Goal: Transaction & Acquisition: Purchase product/service

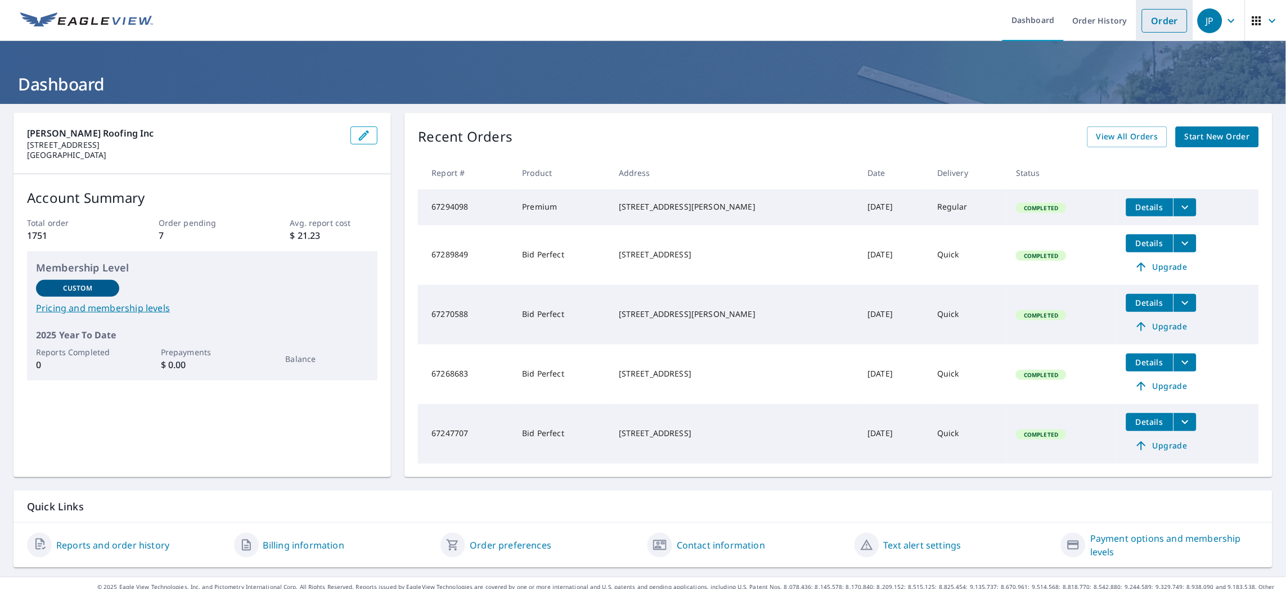
click at [1151, 23] on link "Order" at bounding box center [1165, 21] width 46 height 24
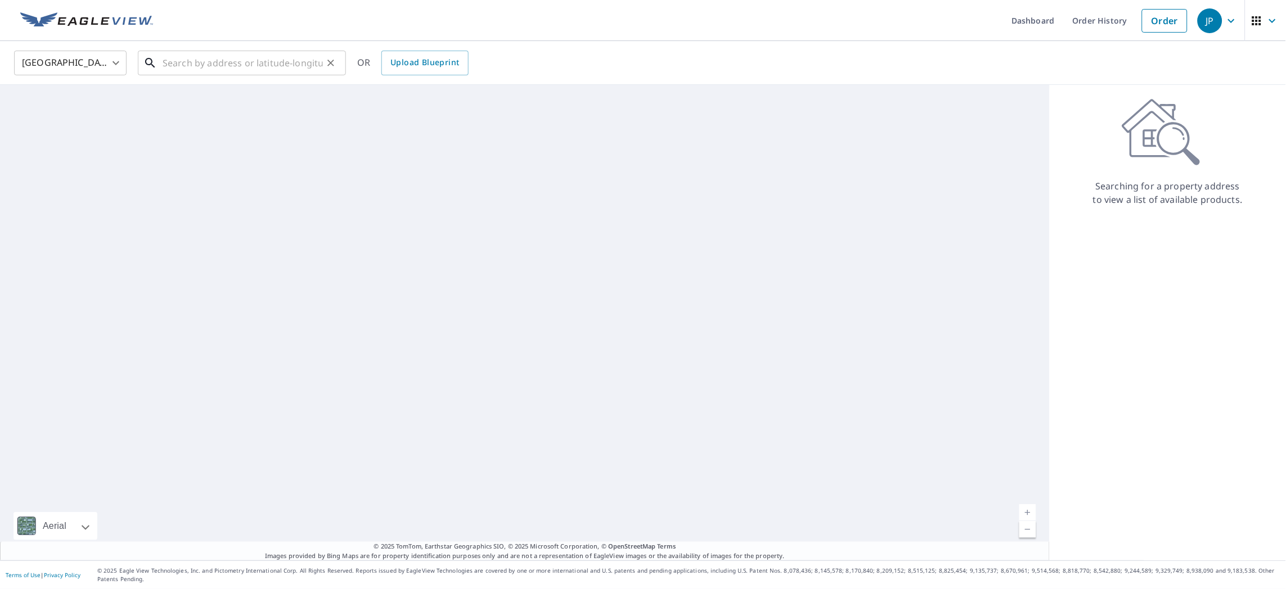
click at [309, 62] on input "text" at bounding box center [243, 62] width 160 height 31
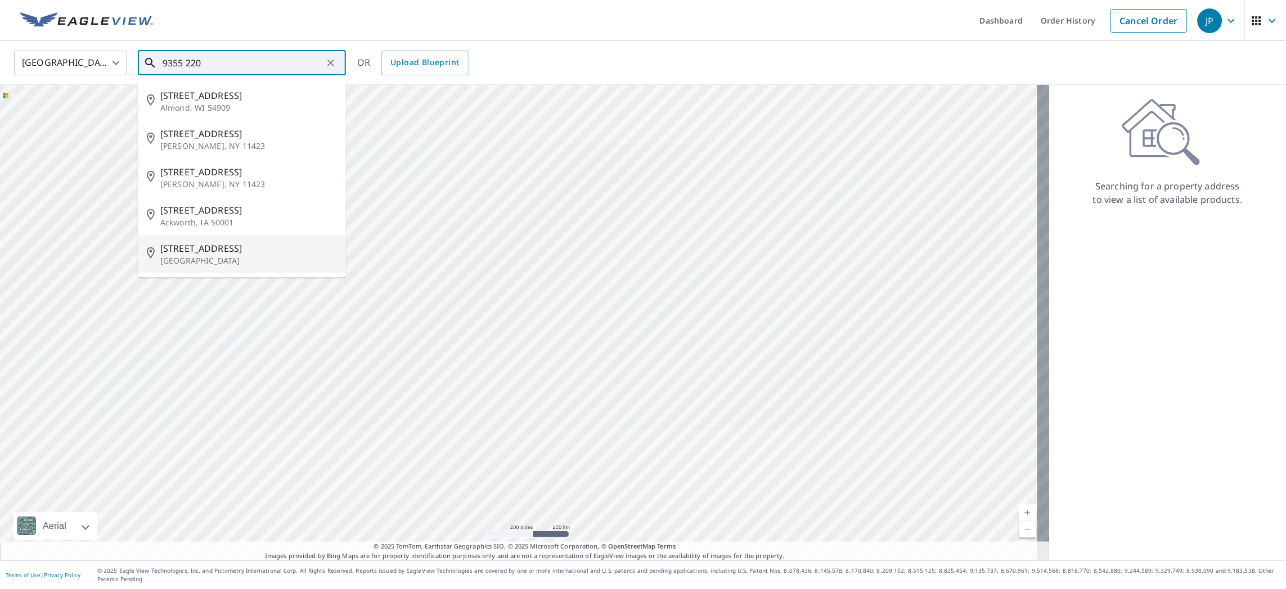
click at [220, 260] on p "[GEOGRAPHIC_DATA]" at bounding box center [248, 260] width 177 height 11
type input "[STREET_ADDRESS]"
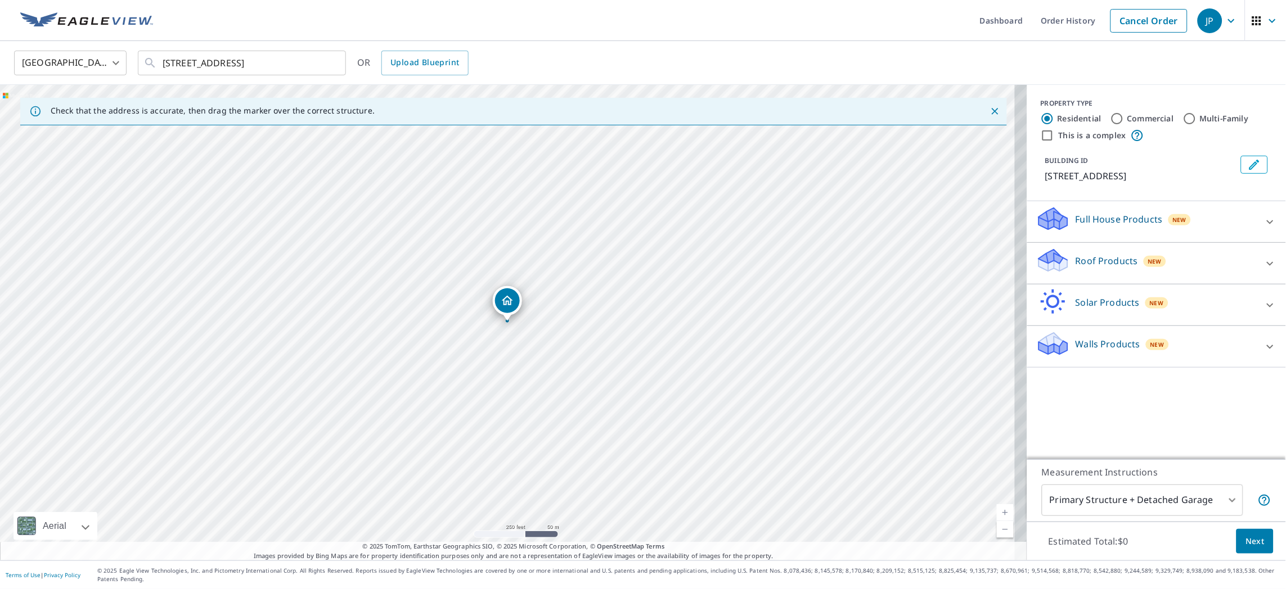
click at [1077, 257] on p "Roof Products" at bounding box center [1106, 260] width 62 height 13
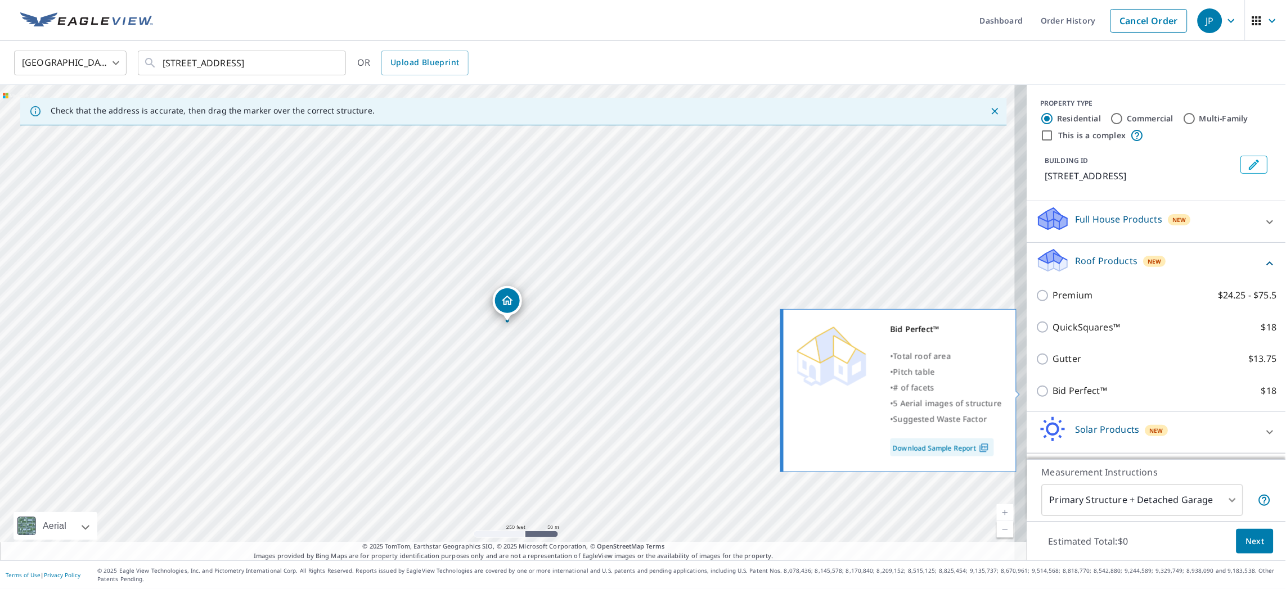
click at [1053, 389] on p "Bid Perfect™" at bounding box center [1080, 391] width 55 height 14
click at [1053, 389] on input "Bid Perfect™ $18" at bounding box center [1044, 391] width 17 height 13
checkbox input "true"
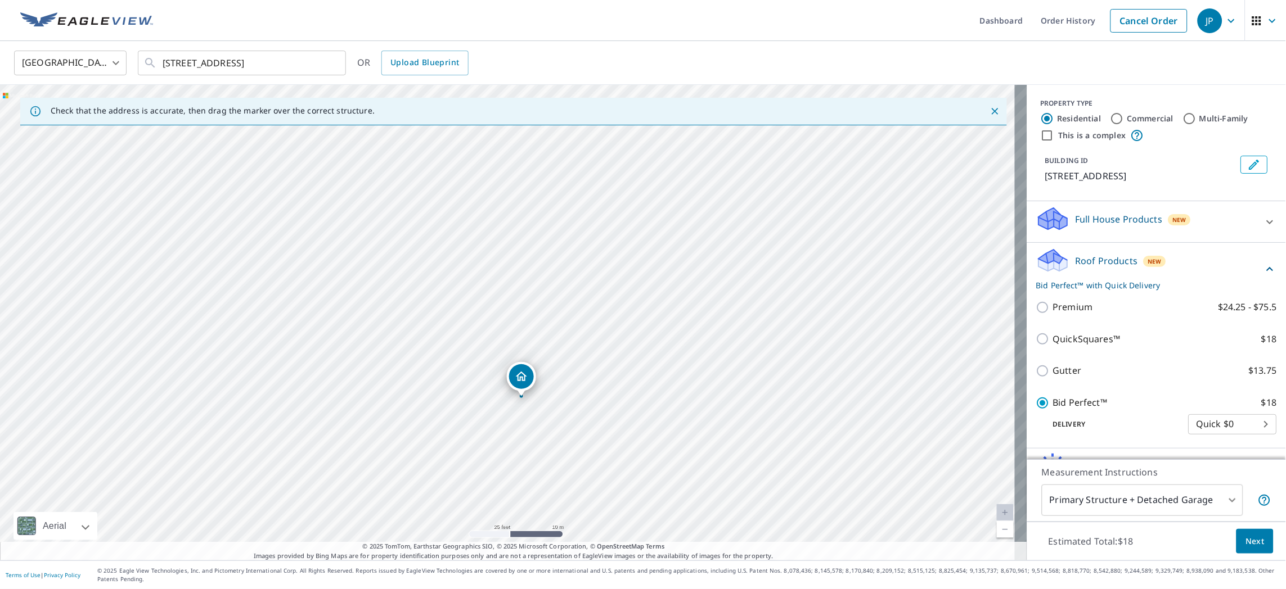
drag, startPoint x: 180, startPoint y: 340, endPoint x: 522, endPoint y: 376, distance: 344.3
click at [1249, 536] on span "Next" at bounding box center [1254, 542] width 19 height 14
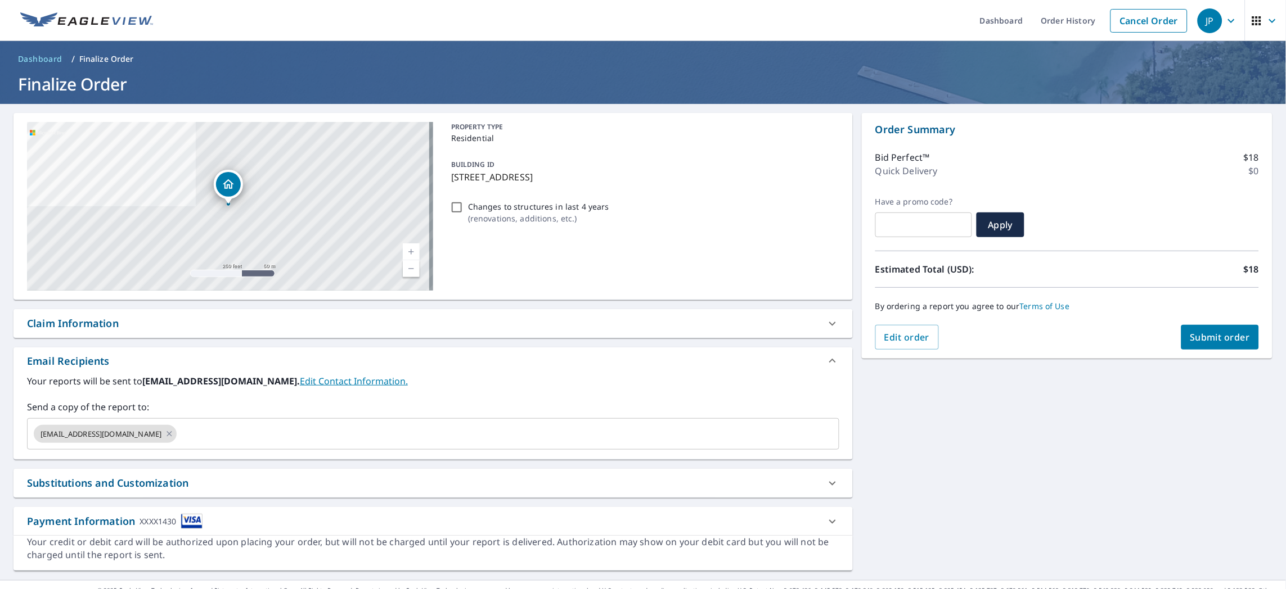
click at [1203, 340] on span "Submit order" at bounding box center [1220, 337] width 60 height 12
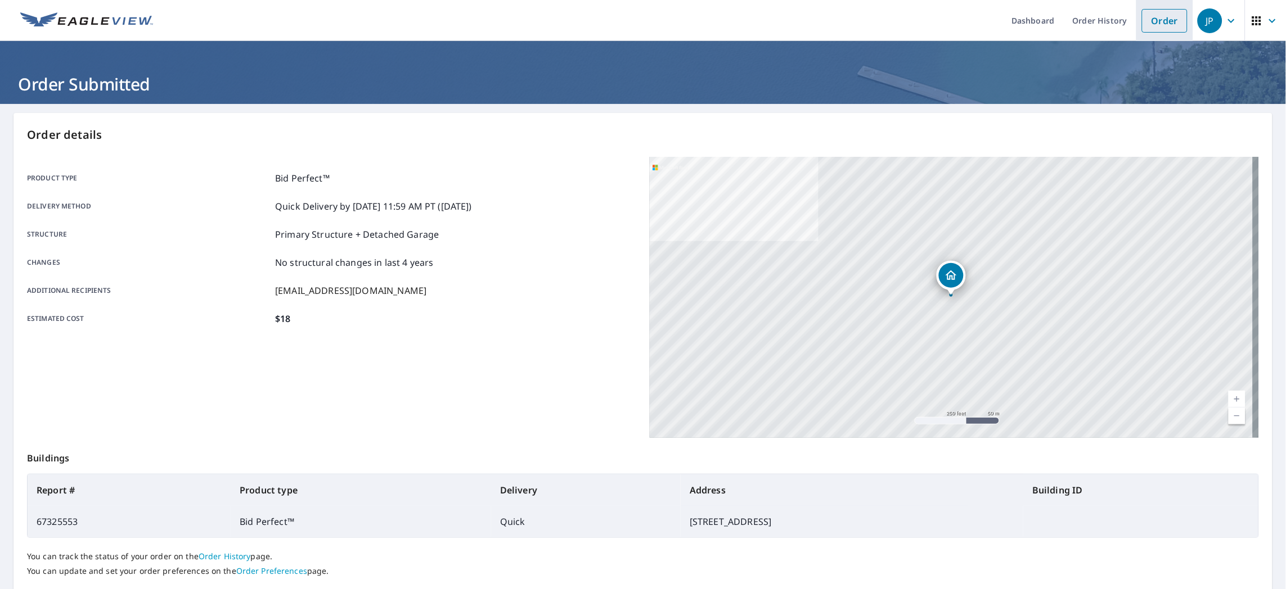
click at [1142, 19] on link "Order" at bounding box center [1165, 21] width 46 height 24
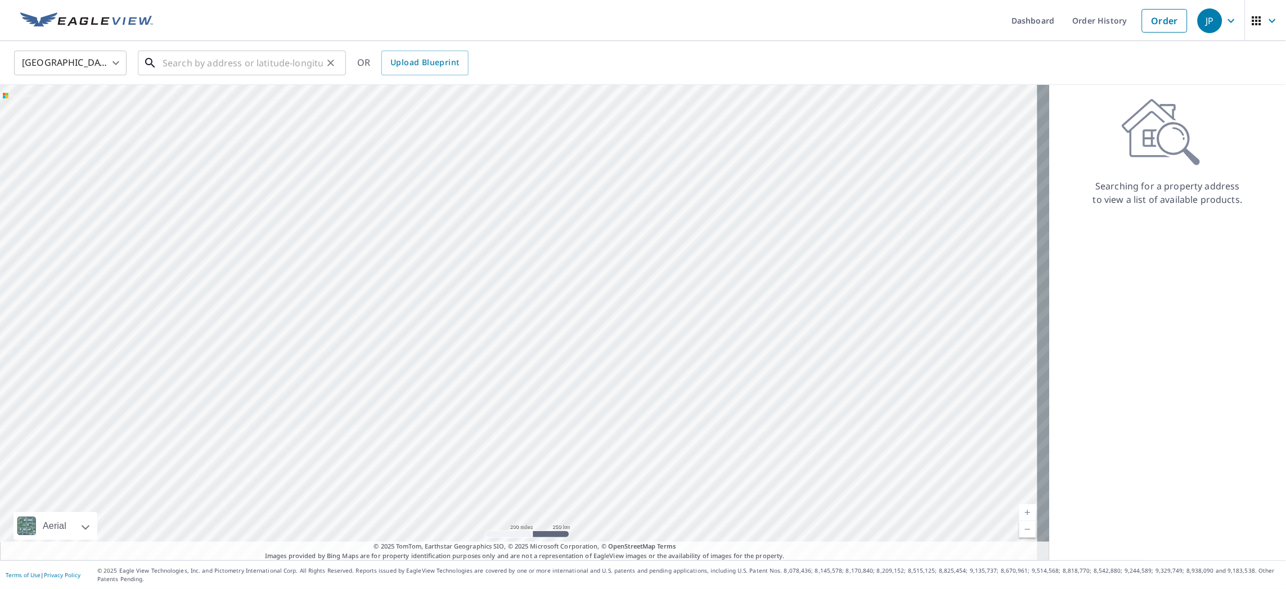
click at [269, 58] on input "text" at bounding box center [243, 62] width 160 height 31
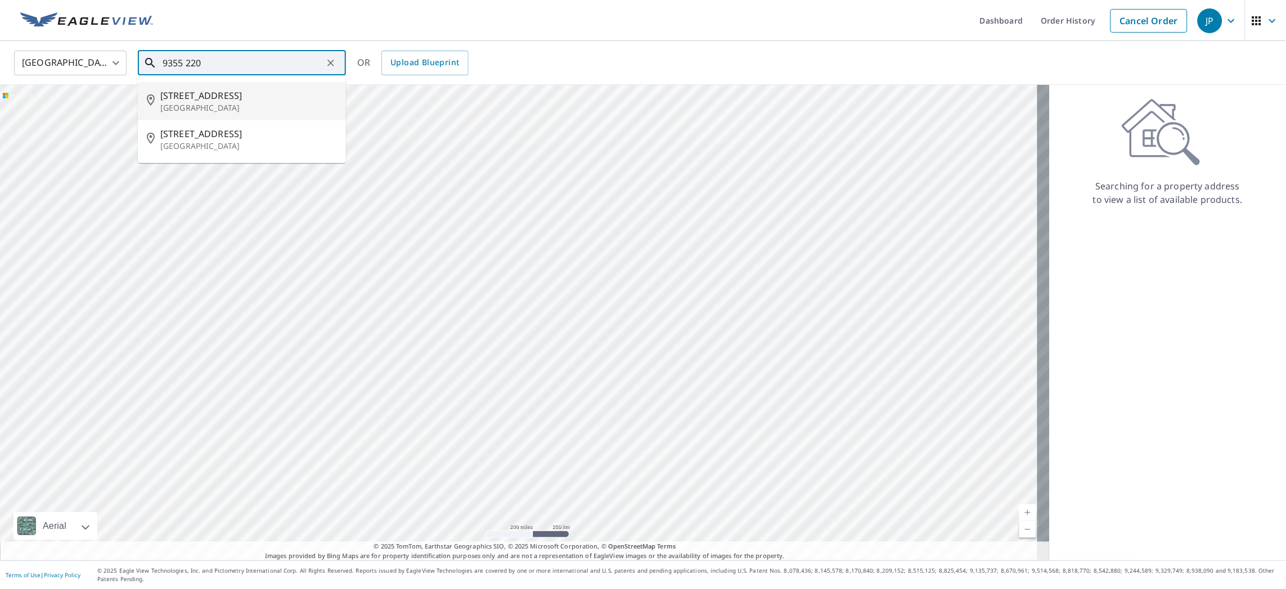
click at [199, 103] on p "[GEOGRAPHIC_DATA]" at bounding box center [248, 107] width 177 height 11
type input "[STREET_ADDRESS]"
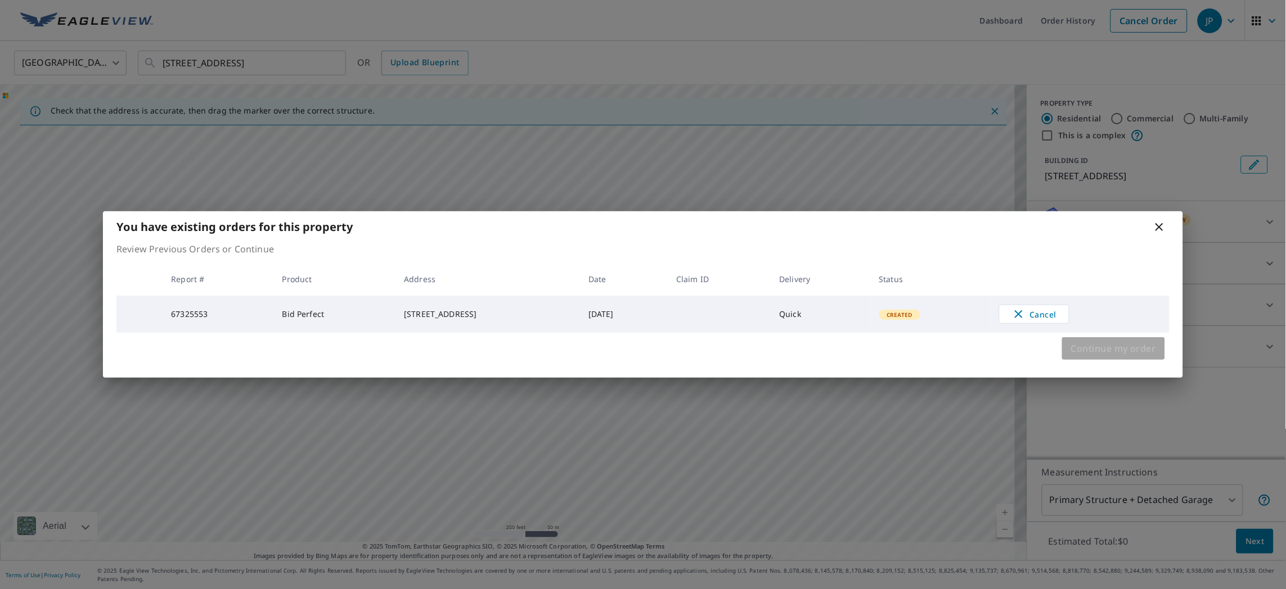
click at [1103, 346] on span "Continue my order" at bounding box center [1113, 349] width 85 height 16
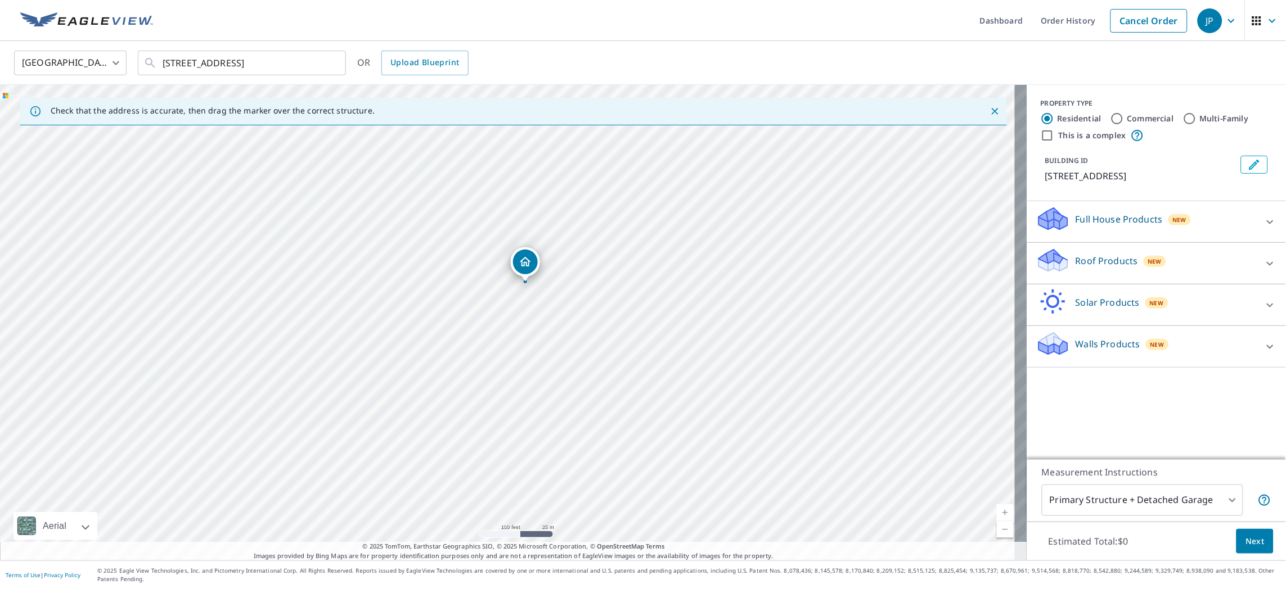
drag, startPoint x: 437, startPoint y: 250, endPoint x: 521, endPoint y: 258, distance: 84.7
click at [1108, 344] on p "Walls Products" at bounding box center [1107, 343] width 65 height 13
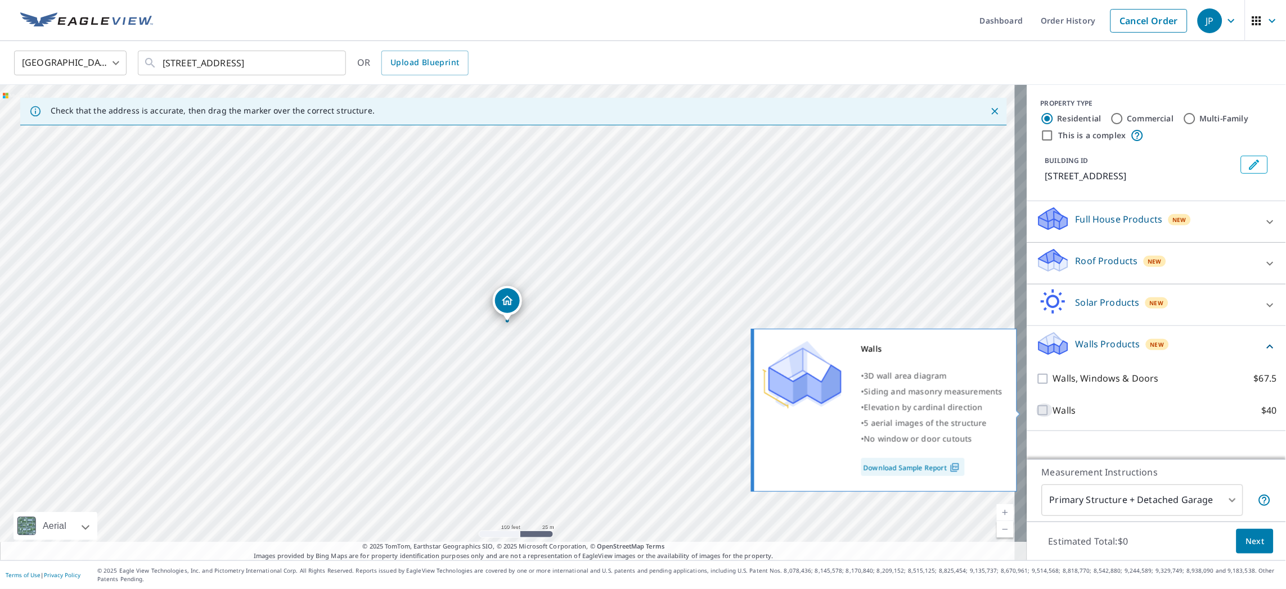
click at [1036, 406] on input "Walls $40" at bounding box center [1044, 410] width 17 height 13
checkbox input "true"
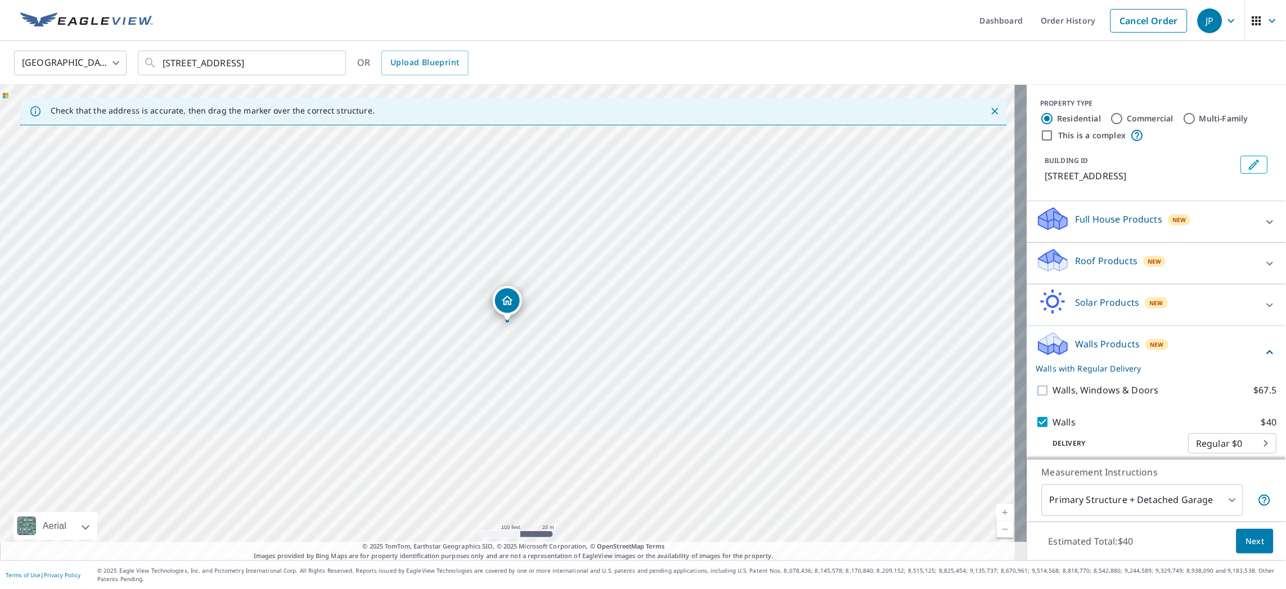
click at [1251, 539] on span "Next" at bounding box center [1254, 542] width 19 height 14
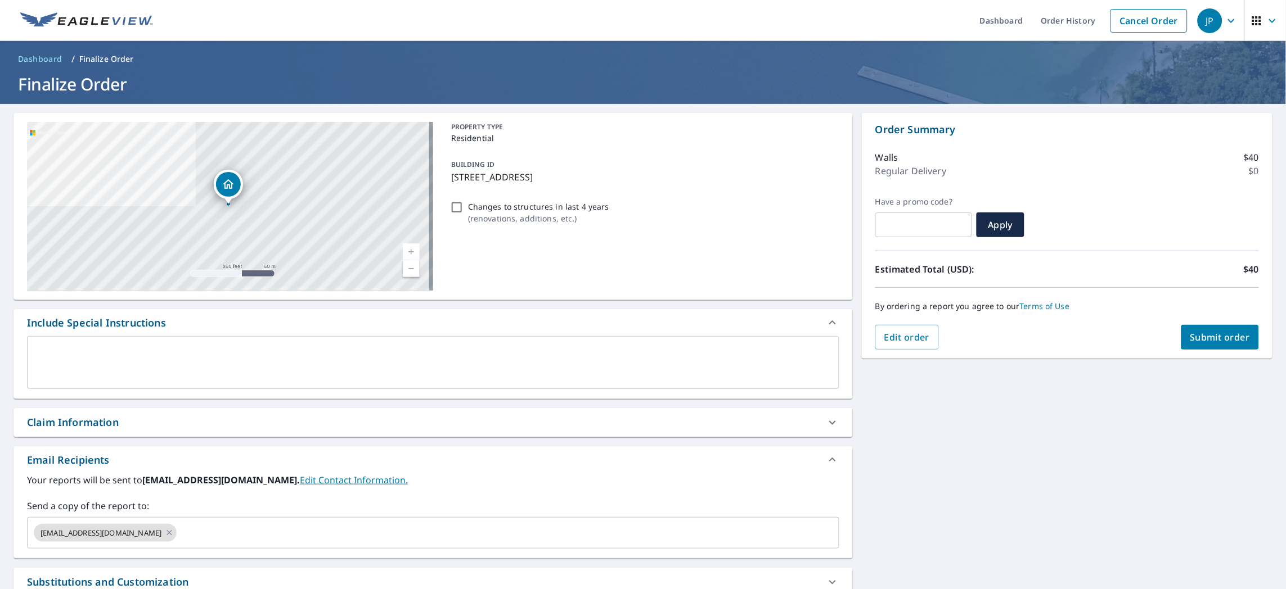
click at [1211, 337] on span "Submit order" at bounding box center [1220, 337] width 60 height 12
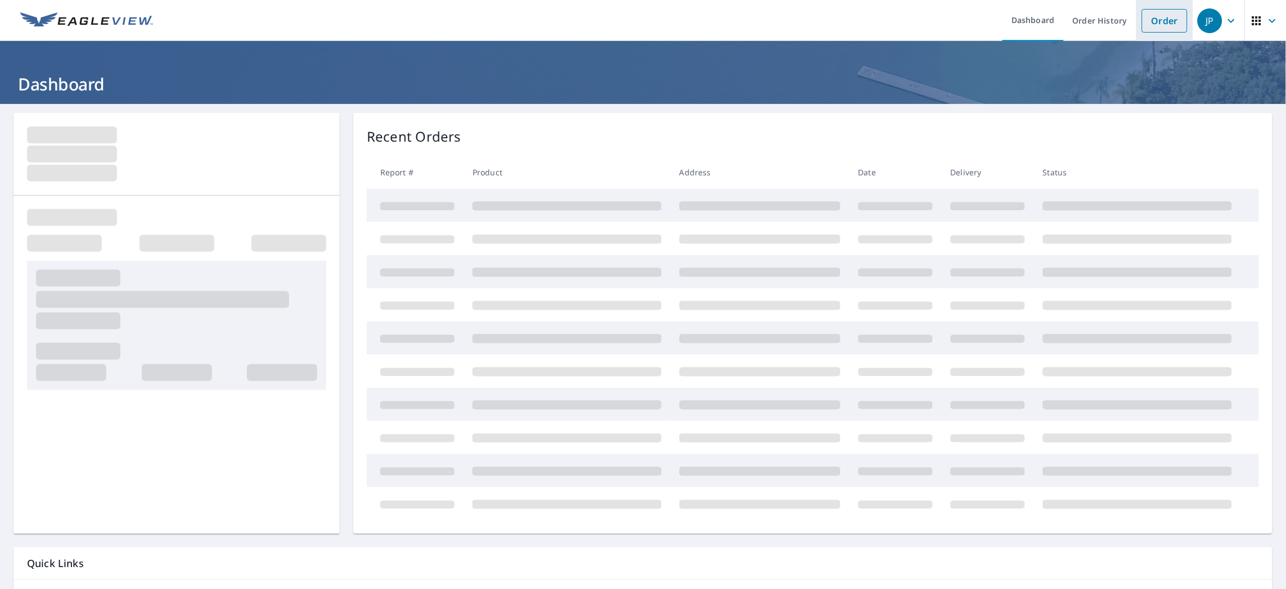
click at [1154, 22] on link "Order" at bounding box center [1165, 21] width 46 height 24
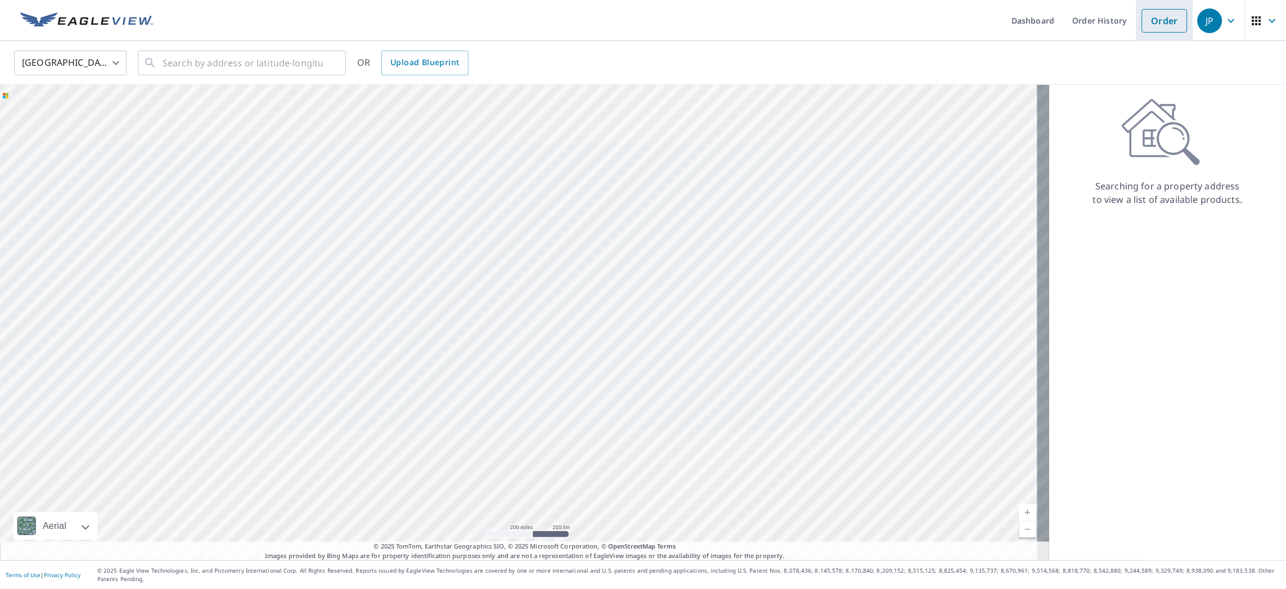
click at [1153, 13] on link "Order" at bounding box center [1165, 21] width 46 height 24
click at [264, 63] on input "text" at bounding box center [243, 62] width 160 height 31
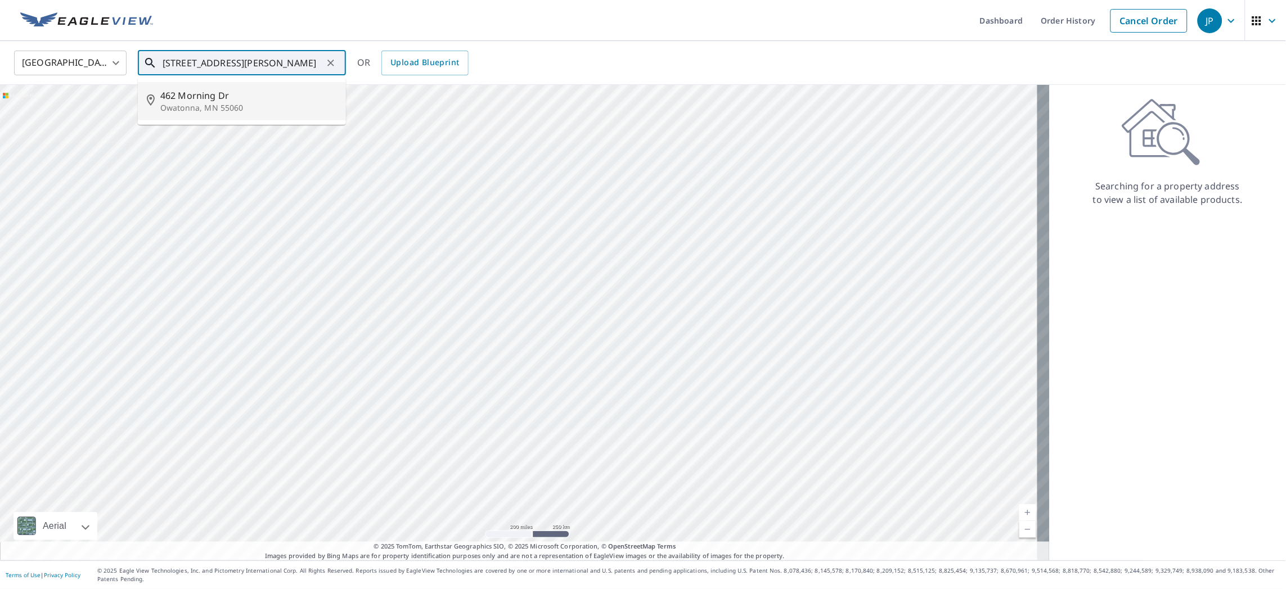
click at [215, 106] on p "Owatonna, MN 55060" at bounding box center [248, 107] width 177 height 11
type input "462 Morning Dr Owatonna, MN 55060"
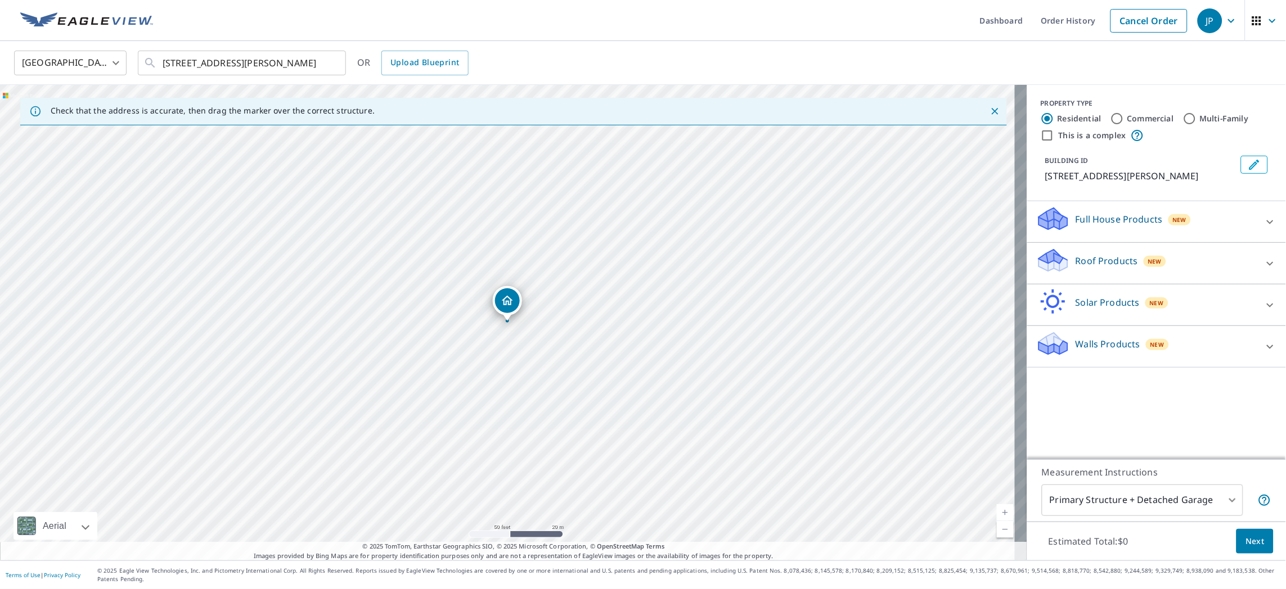
click at [1112, 262] on p "Roof Products" at bounding box center [1106, 260] width 62 height 13
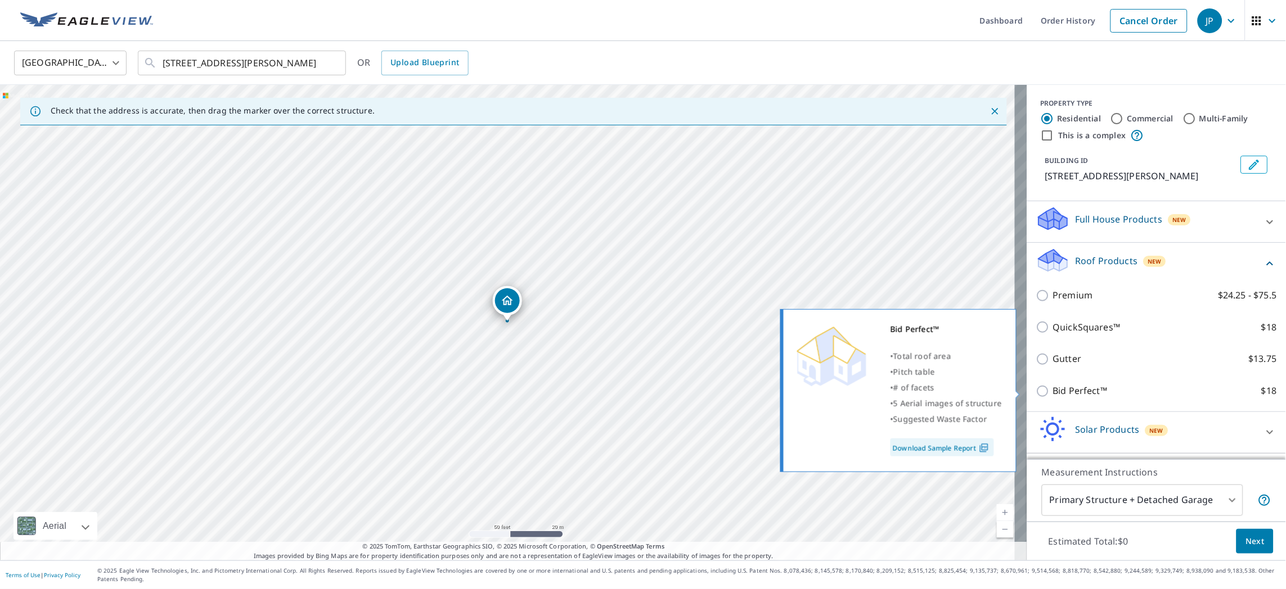
click at [1053, 387] on p "Bid Perfect™" at bounding box center [1080, 391] width 55 height 14
click at [1045, 387] on input "Bid Perfect™ $18" at bounding box center [1044, 391] width 17 height 13
checkbox input "true"
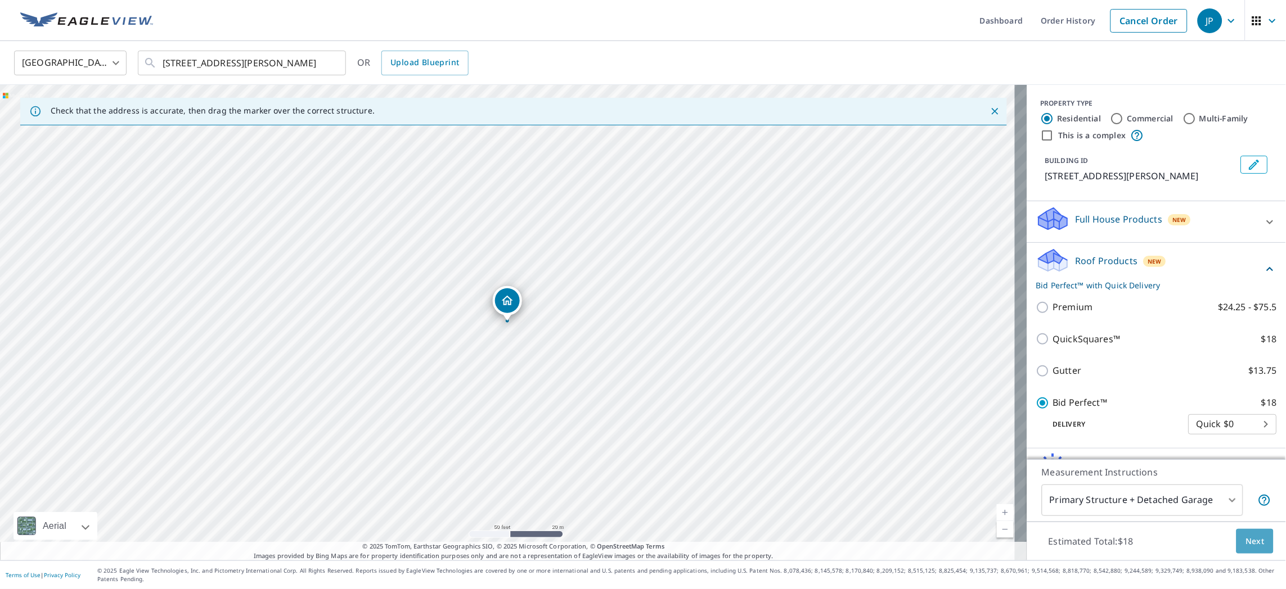
click at [1245, 538] on span "Next" at bounding box center [1254, 542] width 19 height 14
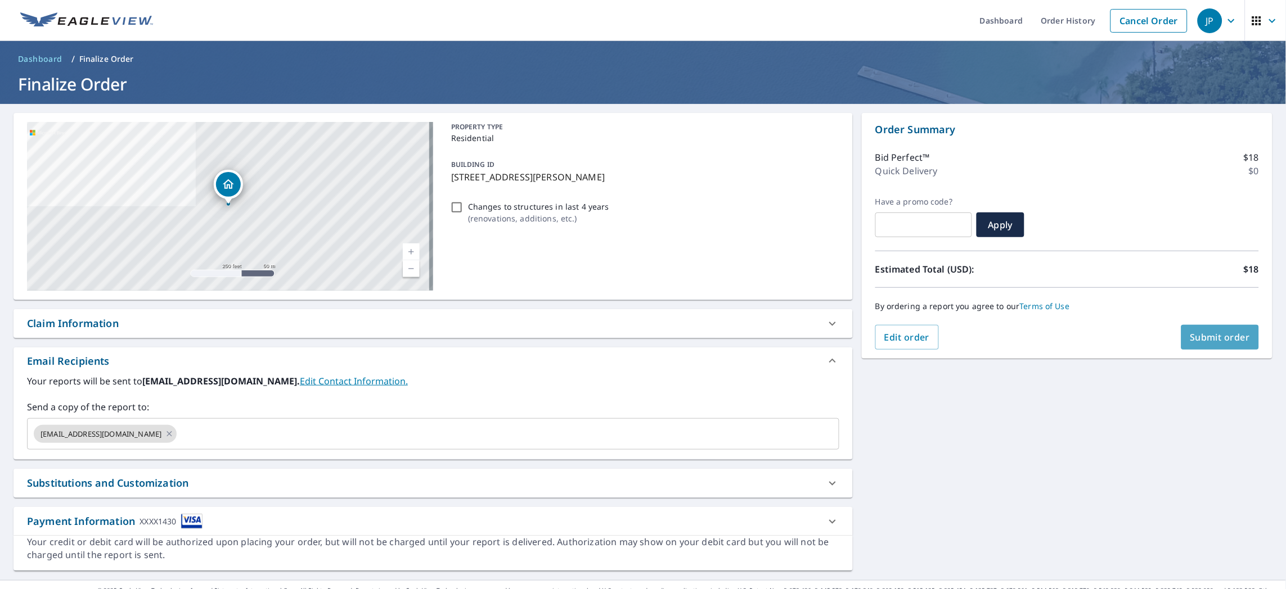
click at [1220, 336] on span "Submit order" at bounding box center [1220, 337] width 60 height 12
